Goal: Navigation & Orientation: Go to known website

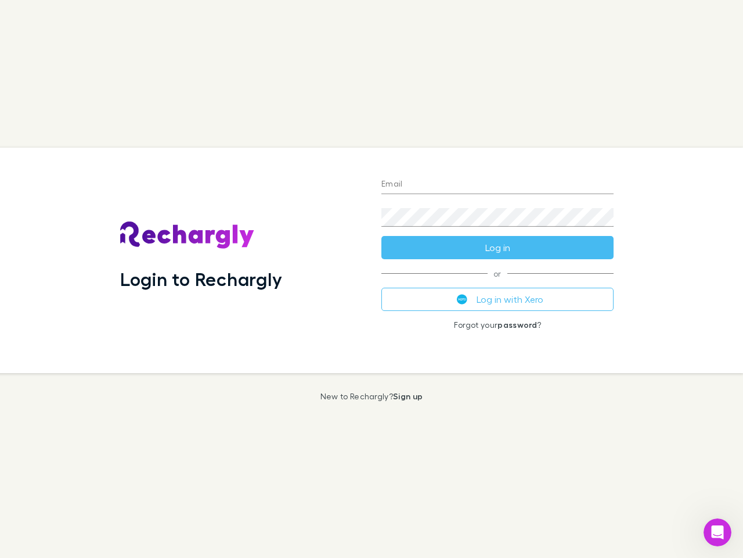
click at [372, 279] on div "Login to Rechargly" at bounding box center [241, 260] width 261 height 225
click at [498, 185] on input "Email" at bounding box center [498, 184] width 232 height 19
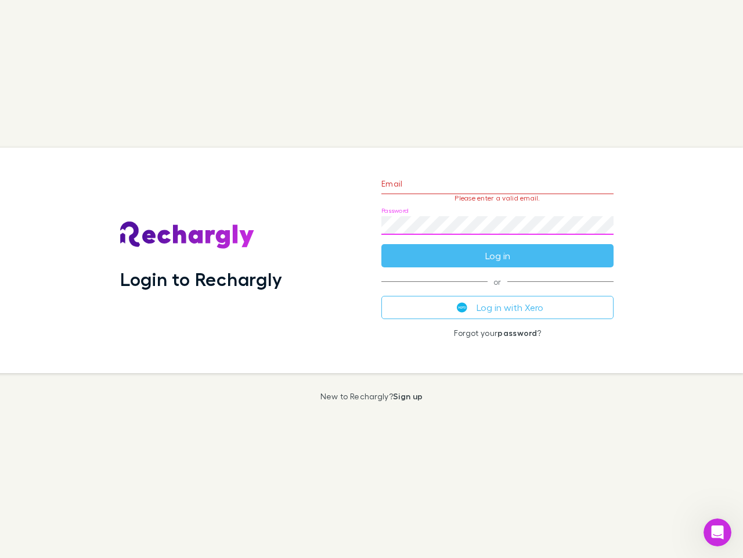
click at [498, 247] on form "Email Please enter a valid email. Password Log in" at bounding box center [498, 216] width 232 height 101
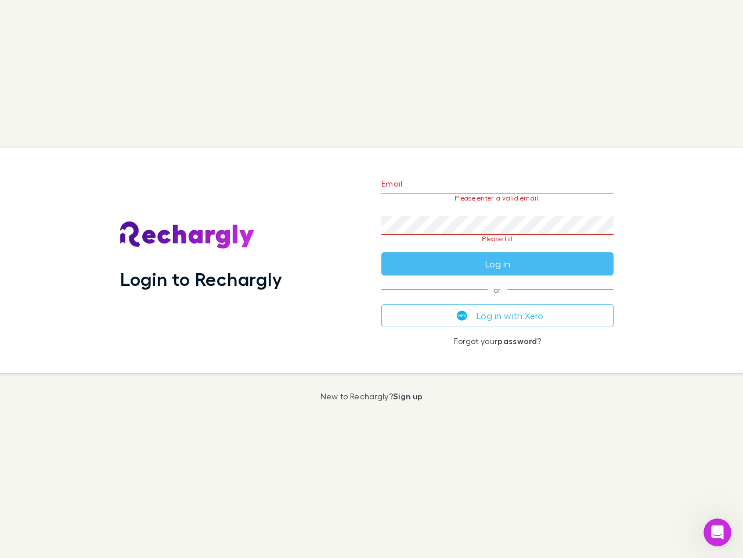
click at [498, 299] on div "Email Please enter a valid email. Password Please fill Log in or Log in with Xe…" at bounding box center [497, 260] width 251 height 225
click at [718, 532] on icon "Open Intercom Messenger" at bounding box center [718, 532] width 19 height 19
